Goal: Information Seeking & Learning: Learn about a topic

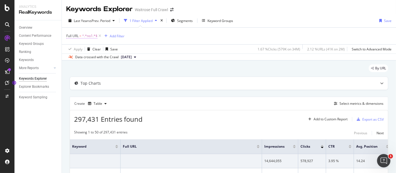
click at [90, 38] on span "^.*no1.*$" at bounding box center [89, 36] width 15 height 8
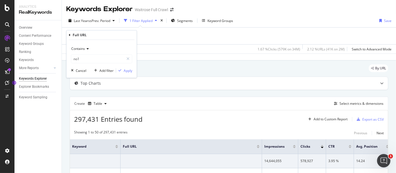
click at [86, 49] on icon at bounding box center [87, 48] width 4 height 3
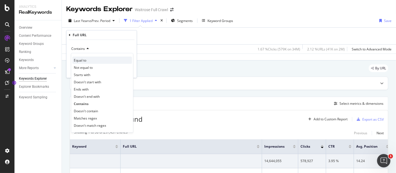
click at [87, 57] on div "Equal to" at bounding box center [102, 60] width 60 height 7
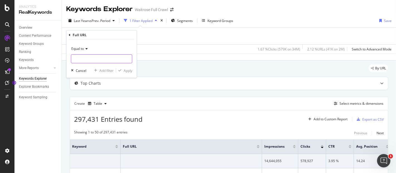
click at [91, 57] on input "text" at bounding box center [101, 58] width 61 height 9
paste input "[URL][DOMAIN_NAME]"
type input "[URL][DOMAIN_NAME]"
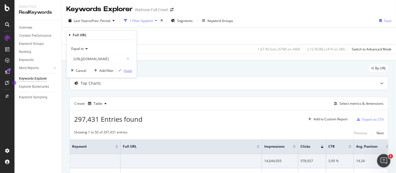
click at [123, 71] on div "button" at bounding box center [120, 70] width 8 height 3
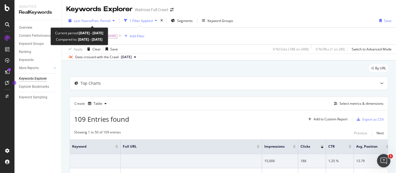
click at [115, 20] on icon "button" at bounding box center [114, 20] width 2 height 3
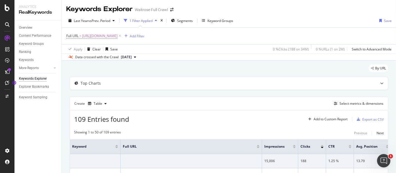
click at [221, 52] on div "Apply Clear Save 0 % Clicks ( 188 on 34M ) 0 % URLs ( 1 on 2M ) Switch to Advan…" at bounding box center [229, 48] width 334 height 9
click at [212, 22] on div "Keyword Groups" at bounding box center [221, 20] width 26 height 5
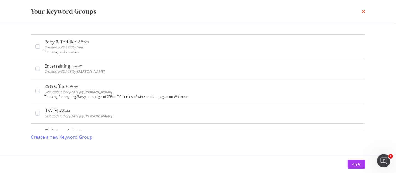
click at [364, 10] on icon "times" at bounding box center [363, 11] width 3 height 4
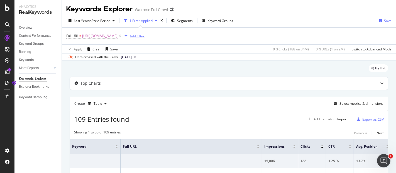
click at [145, 35] on div "Add Filter" at bounding box center [137, 36] width 15 height 5
click at [118, 35] on span "[URL][DOMAIN_NAME]" at bounding box center [99, 36] width 35 height 8
click at [219, 73] on div "By URL" at bounding box center [229, 70] width 319 height 12
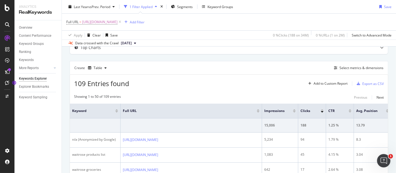
scroll to position [42, 0]
